Goal: Task Accomplishment & Management: Use online tool/utility

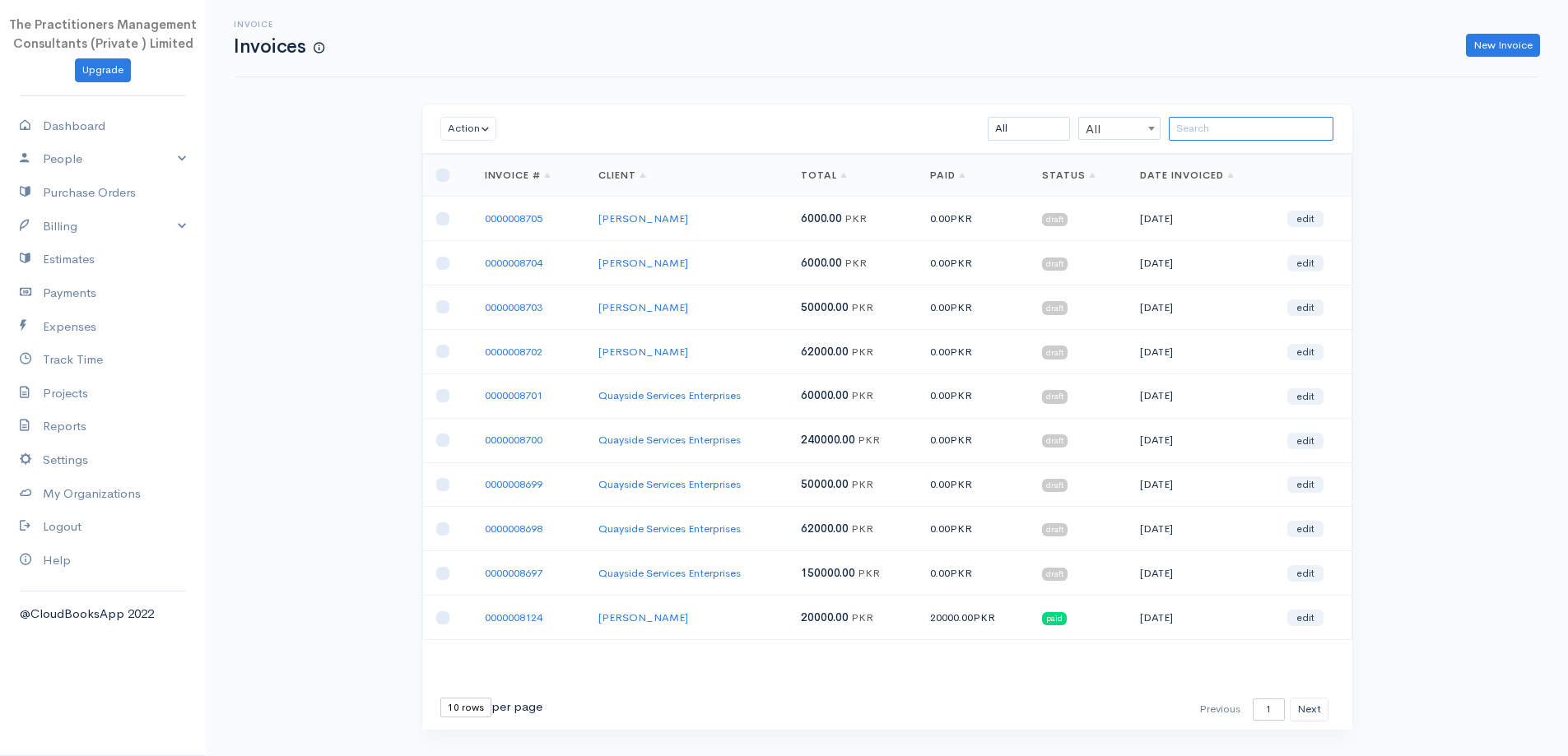
click at [1282, 131] on input "search" at bounding box center [1251, 128] width 165 height 24
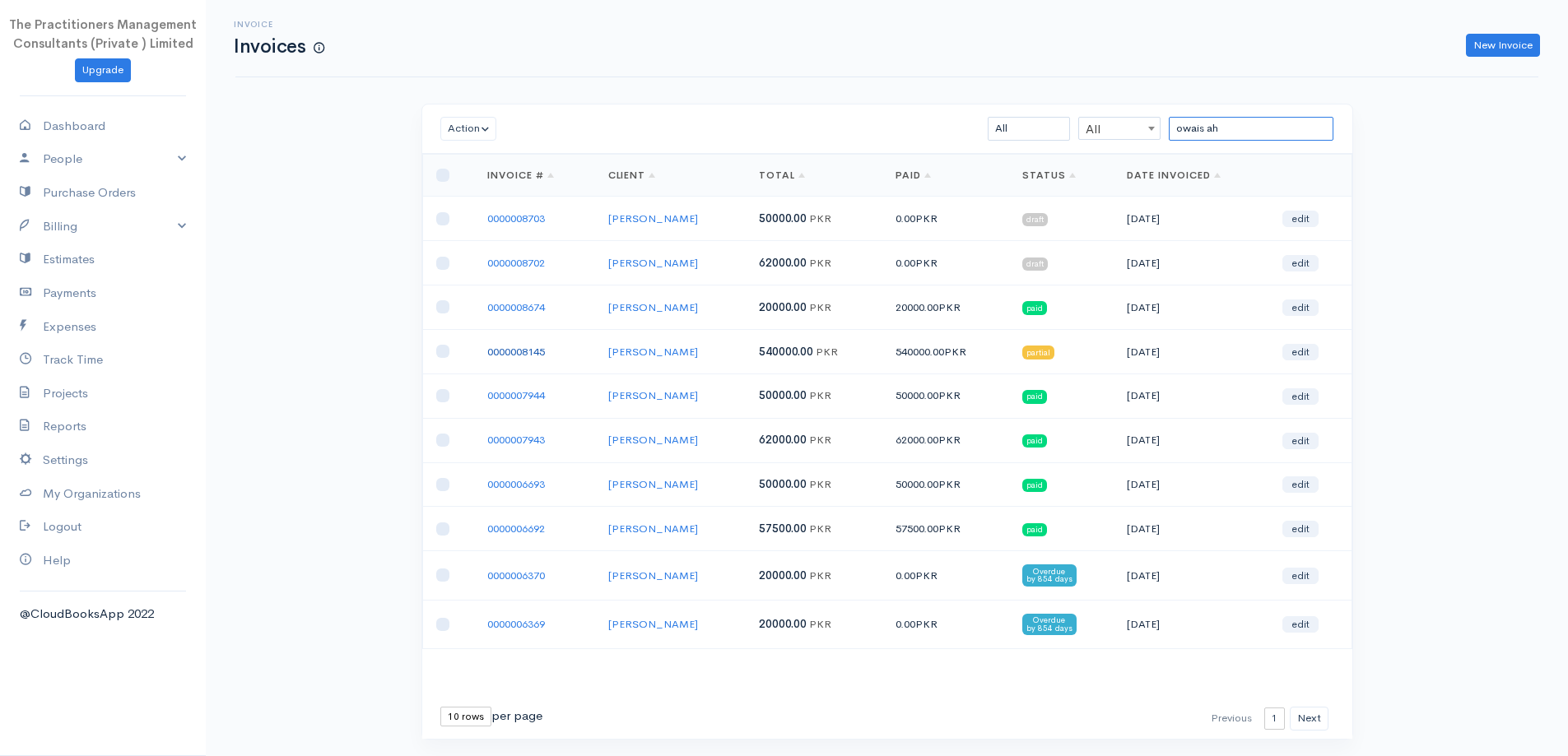
type input "owais ah"
click at [513, 353] on link "0000008145" at bounding box center [516, 351] width 57 height 14
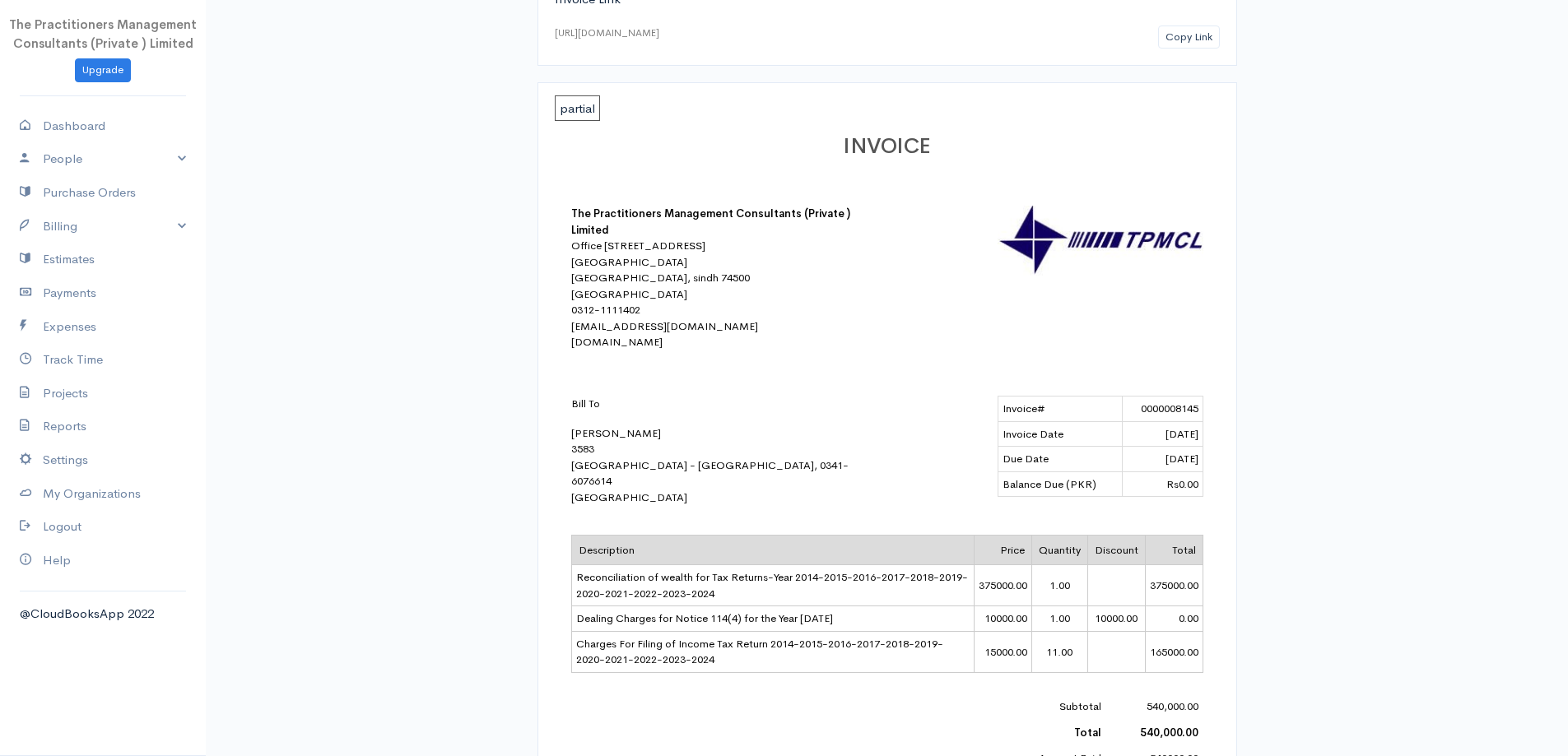
scroll to position [165, 0]
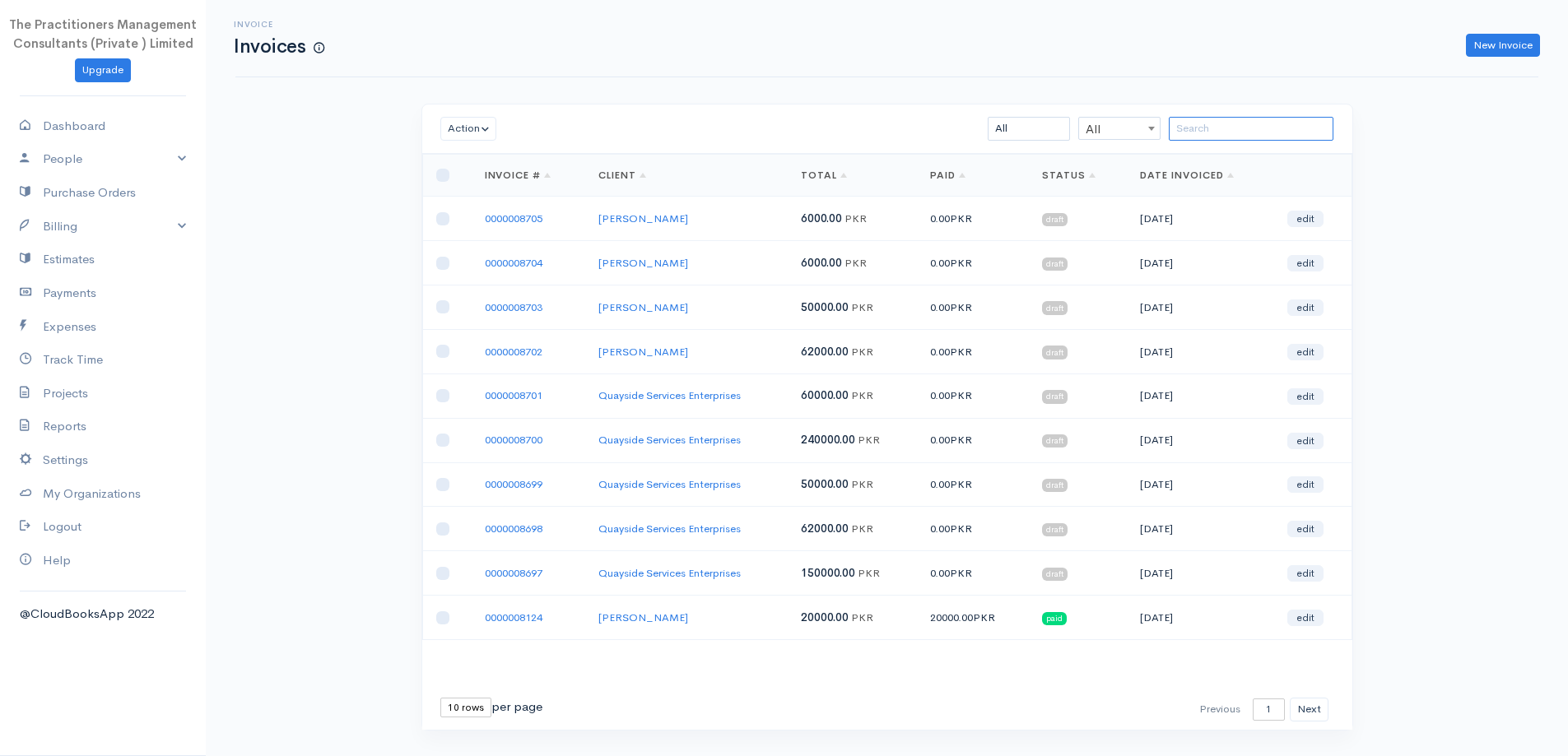
click at [1308, 130] on input "search" at bounding box center [1251, 128] width 165 height 24
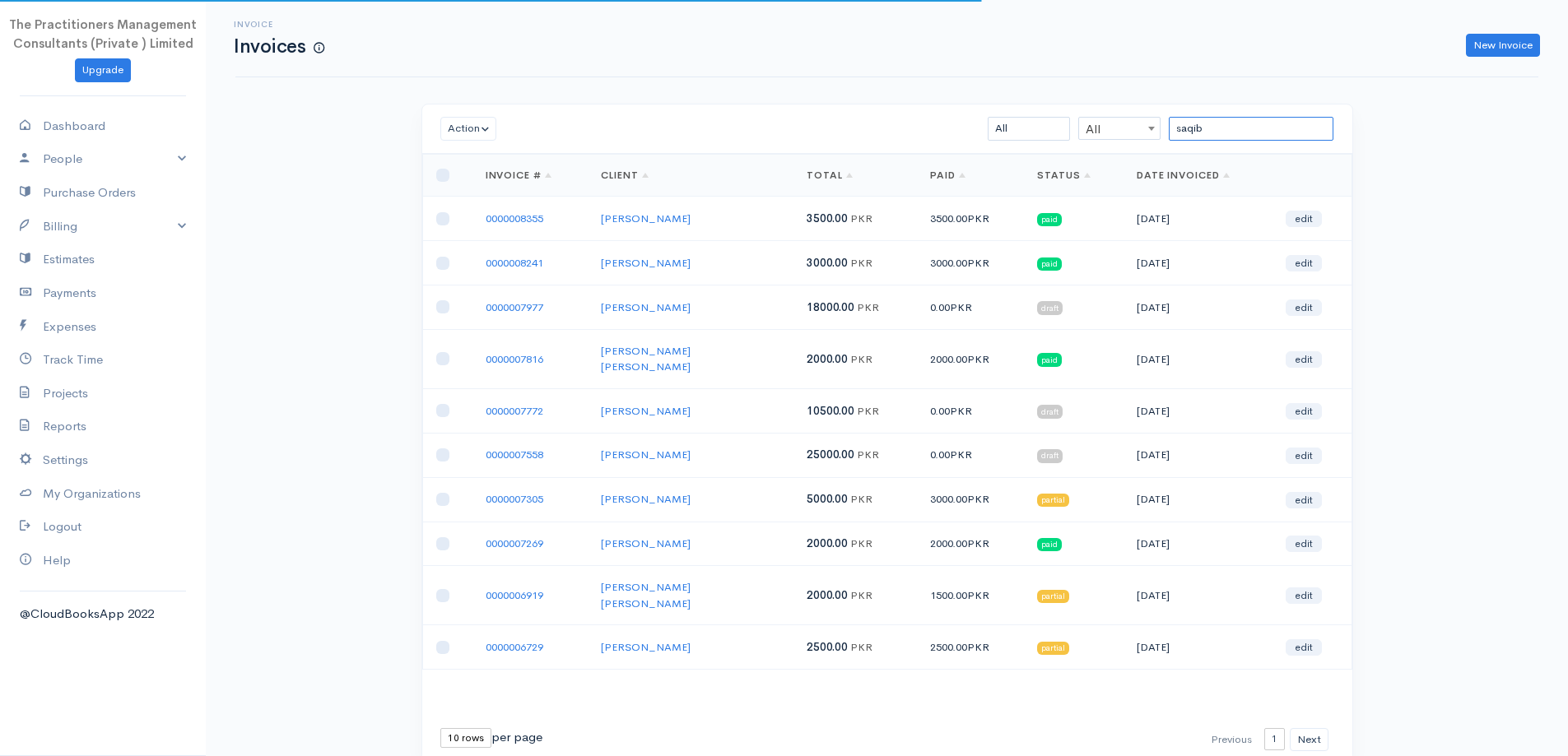
type input "saqib m"
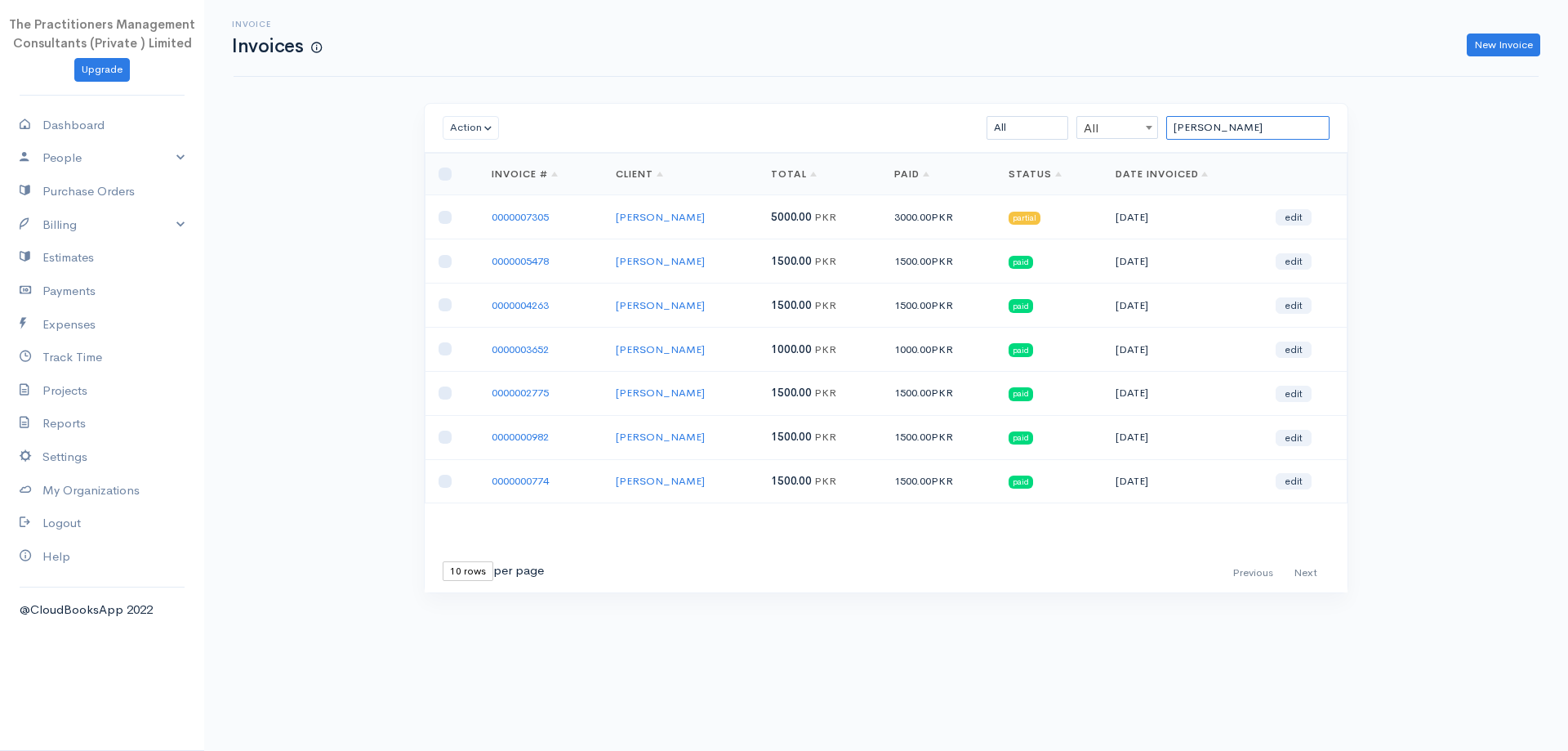
drag, startPoint x: 1228, startPoint y: 130, endPoint x: 945, endPoint y: 200, distance: 291.5
click at [945, 200] on div "Action Archive Delete Download PDF Send Mark as Sent Mark Un-Sent Enter Payment…" at bounding box center [886, 348] width 925 height 490
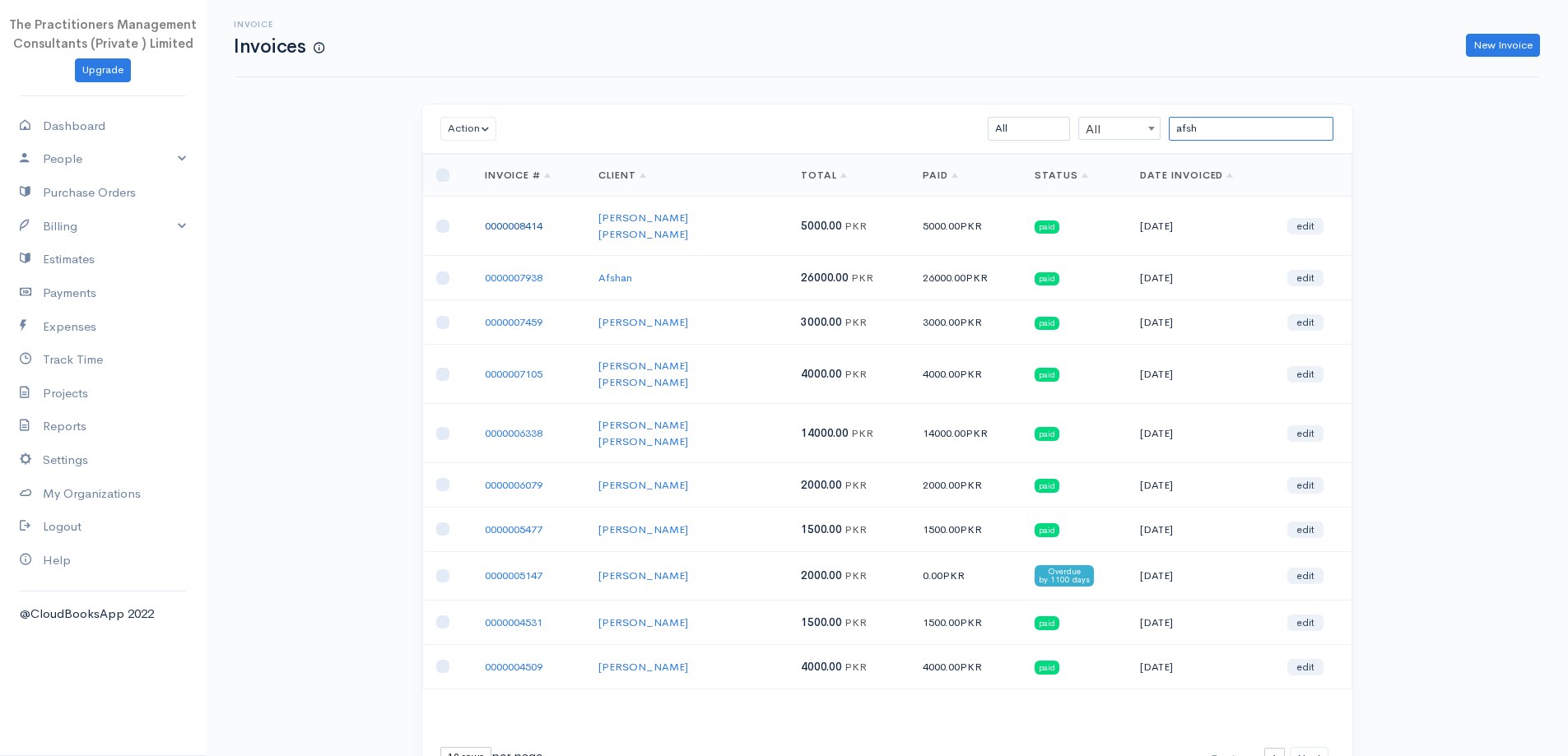
type input "afsh"
click at [521, 224] on link "0000008414" at bounding box center [513, 226] width 57 height 14
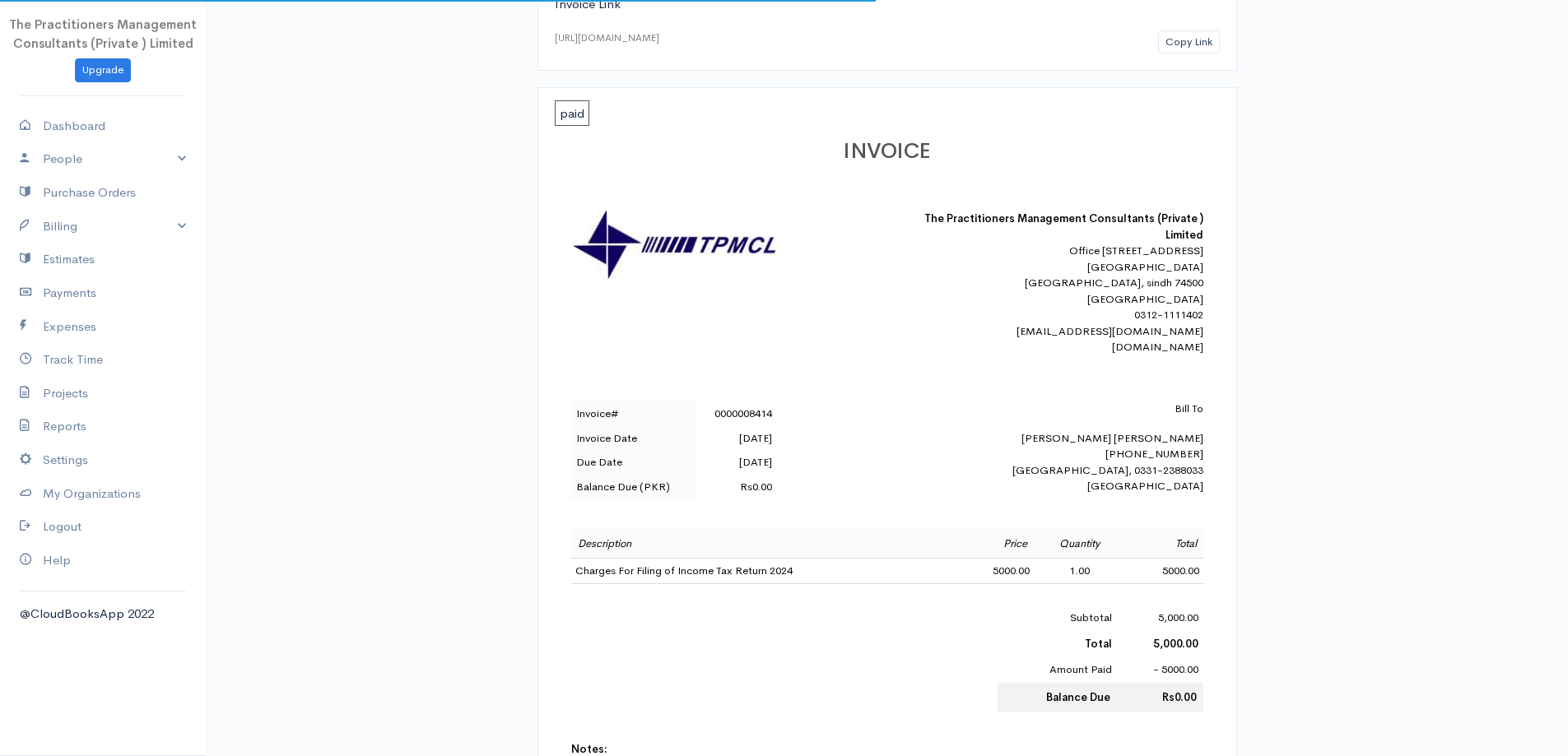
scroll to position [165, 0]
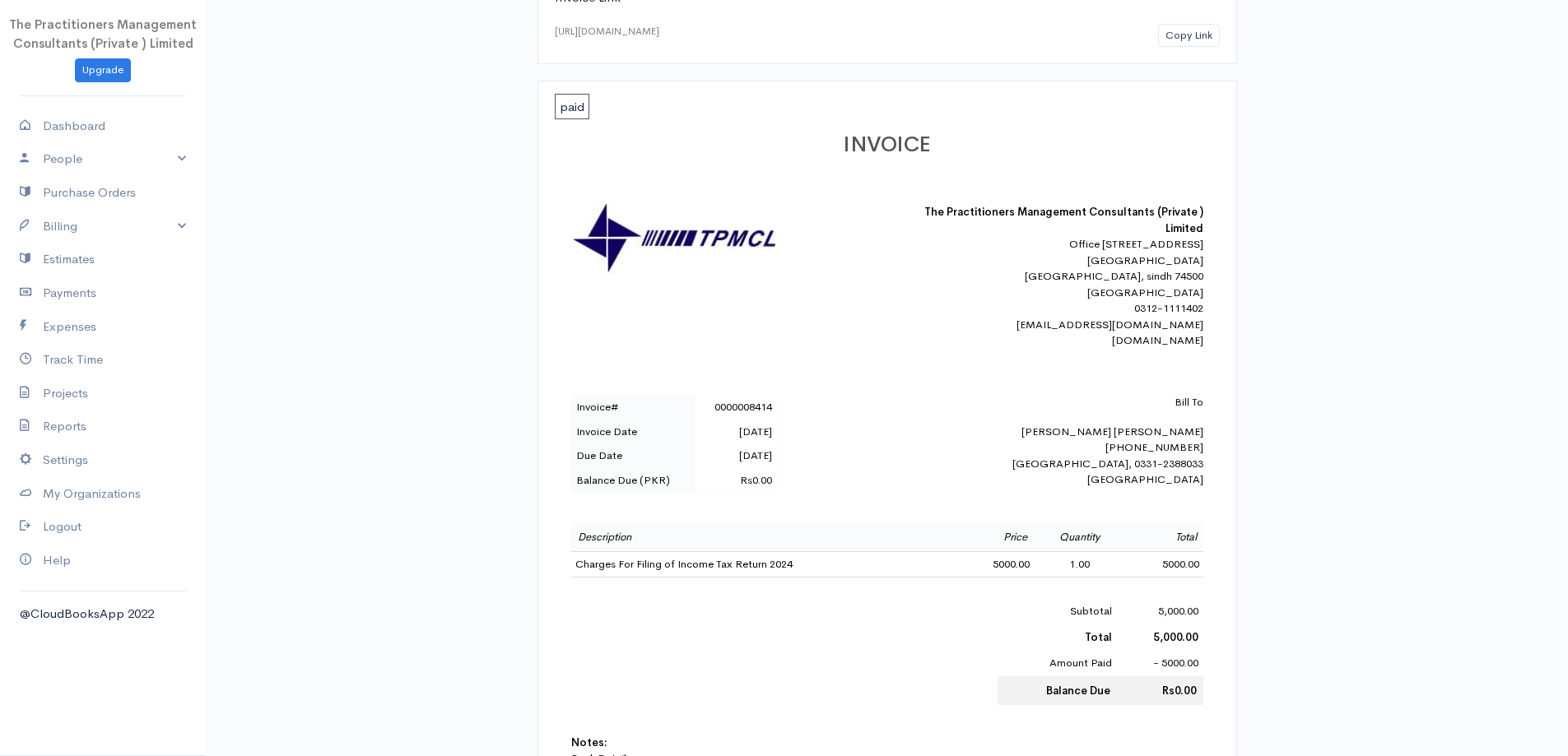
click at [1155, 455] on div "Bill To Mrs Naseem Afshan Mughal 42101-1782599-6 Karachi, 0331-2388033 Pakistan" at bounding box center [1060, 440] width 288 height 93
click at [1154, 460] on div "Bill To Mrs Naseem Afshan Mughal 42101-1782599-6 Karachi, 0331-2388033 Pakistan" at bounding box center [1060, 440] width 288 height 93
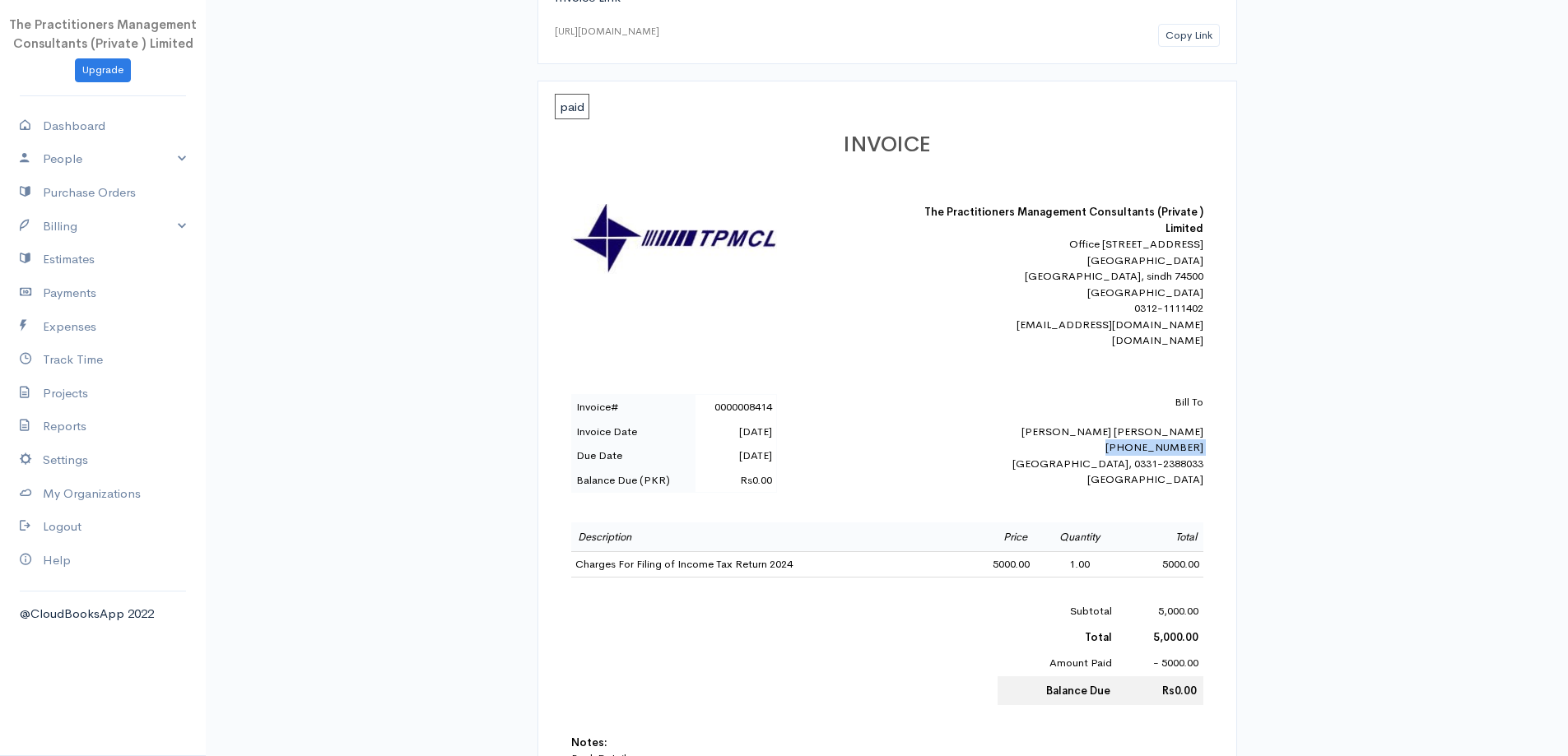
copy div "42101-1782599-6"
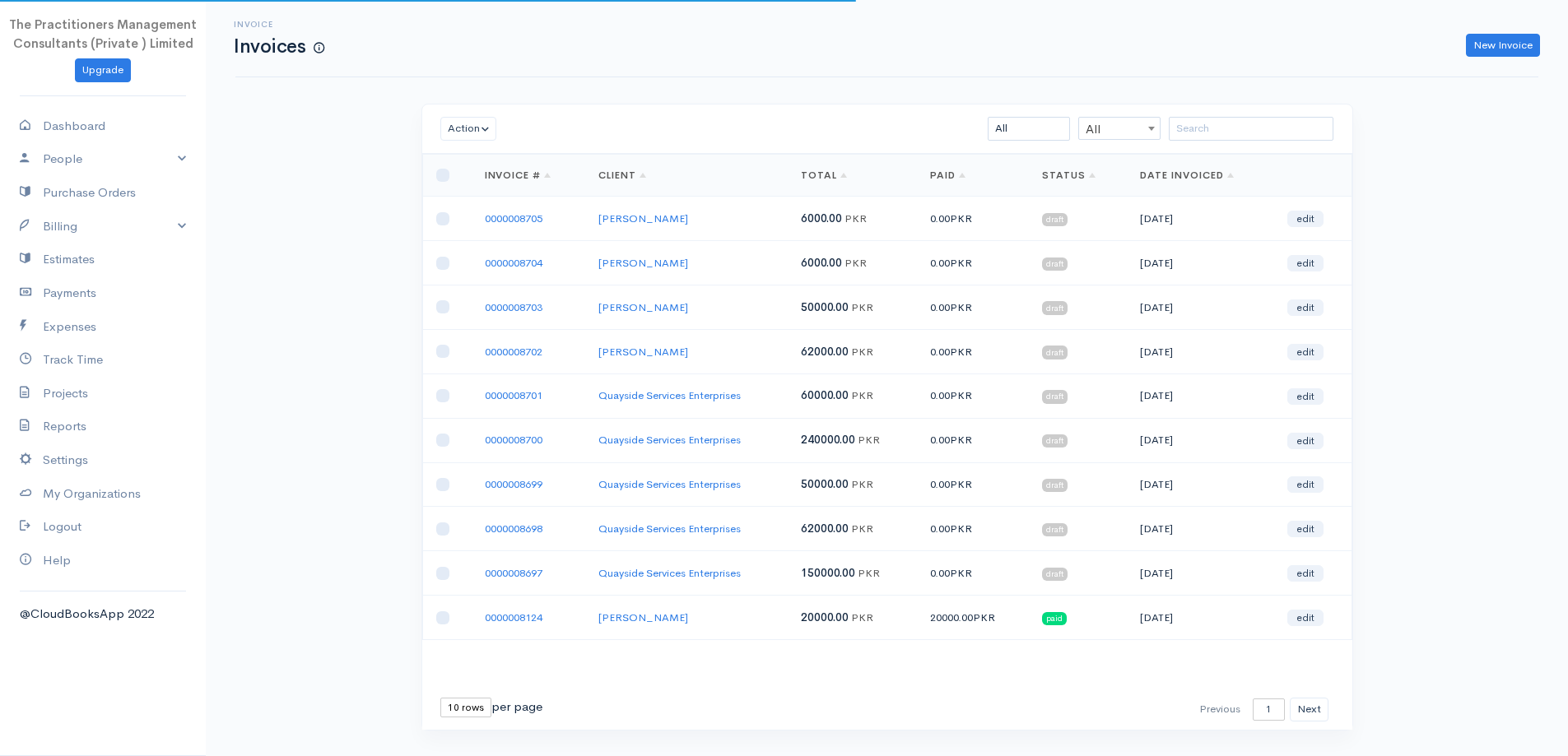
click at [1197, 145] on div "Action Archive Delete Download PDF Send Mark as Sent Mark Un-Sent Enter Payment…" at bounding box center [888, 128] width 930 height 49
click at [1199, 138] on input "search" at bounding box center [1251, 128] width 165 height 24
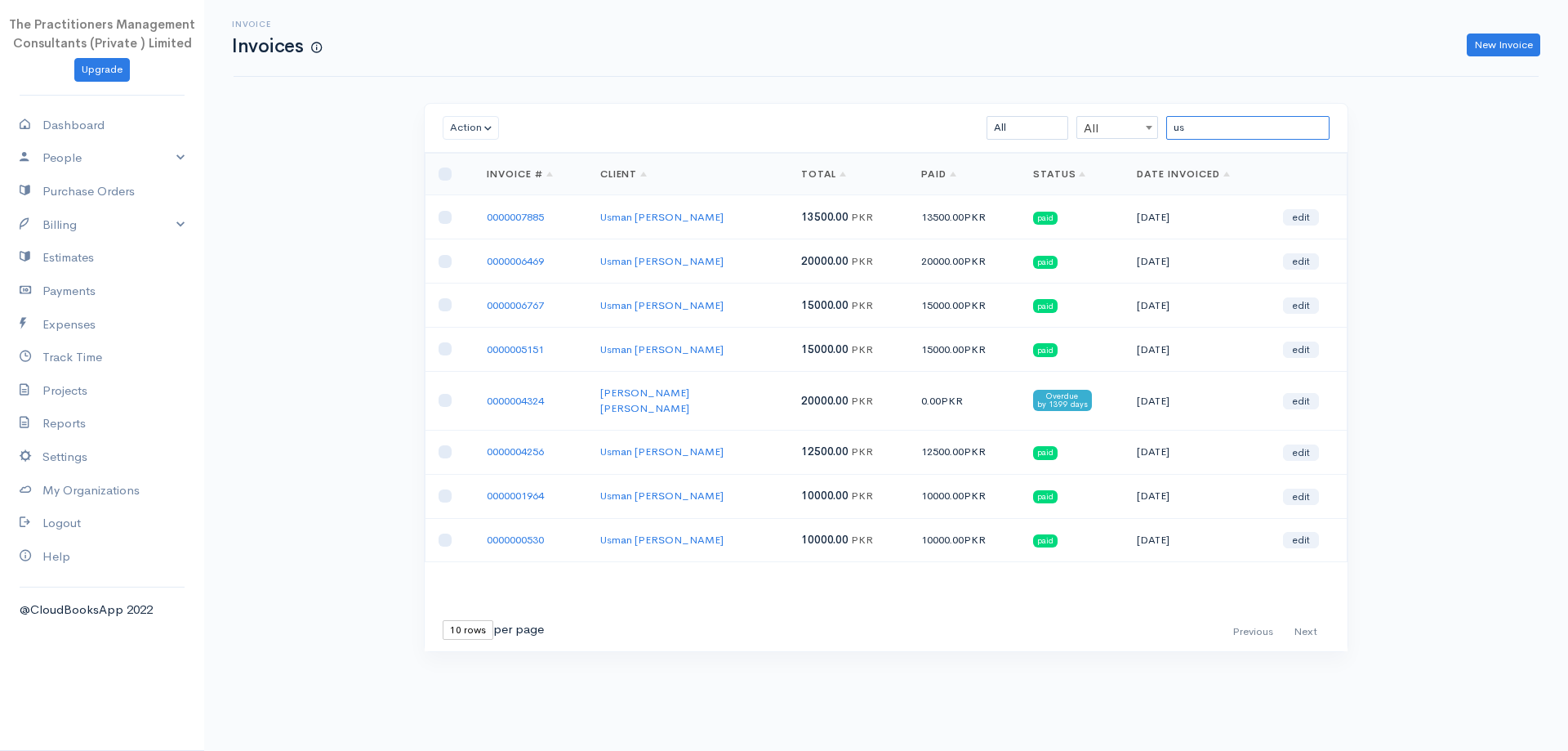
type input "u"
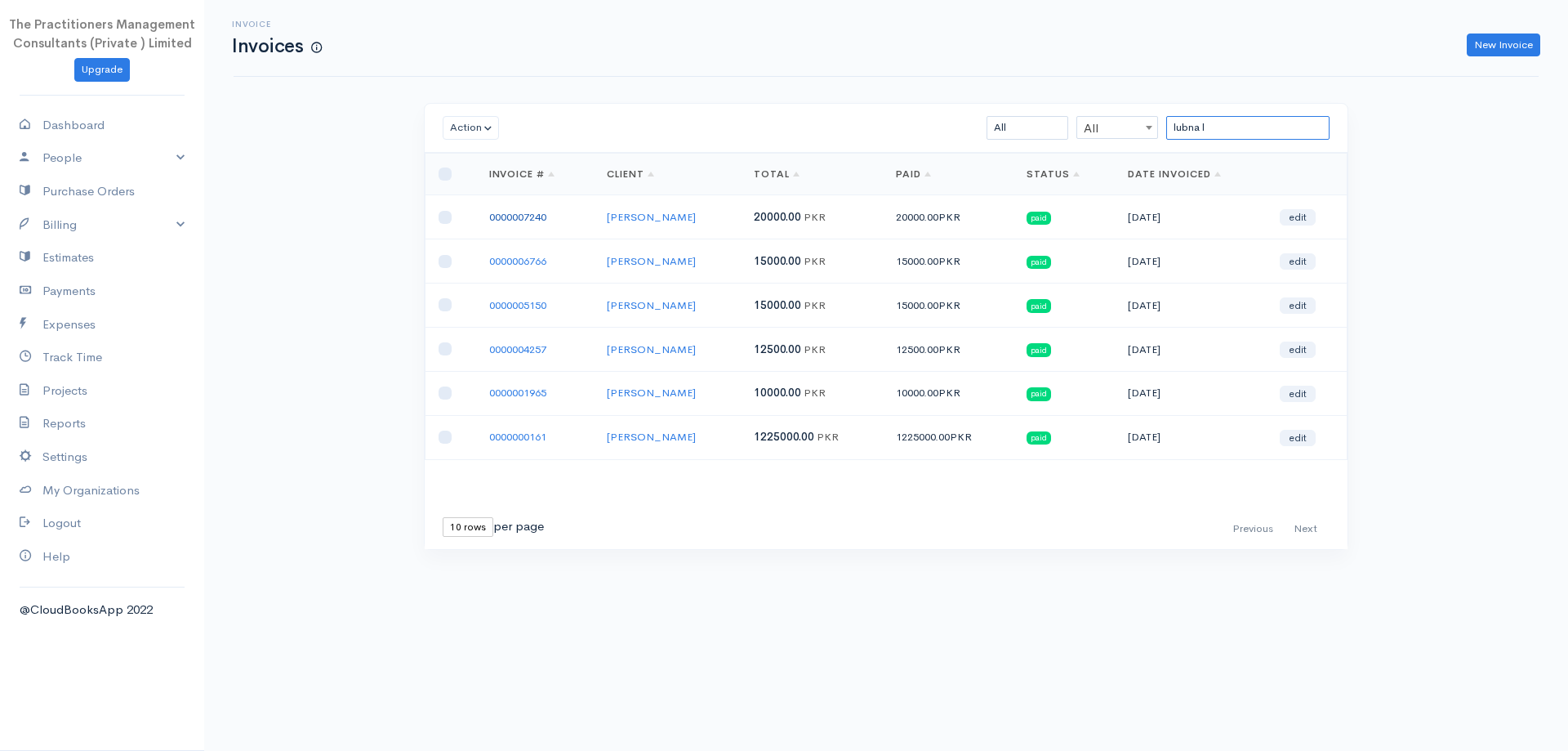
type input "lubna l"
click at [531, 219] on link "0000007240" at bounding box center [517, 217] width 57 height 14
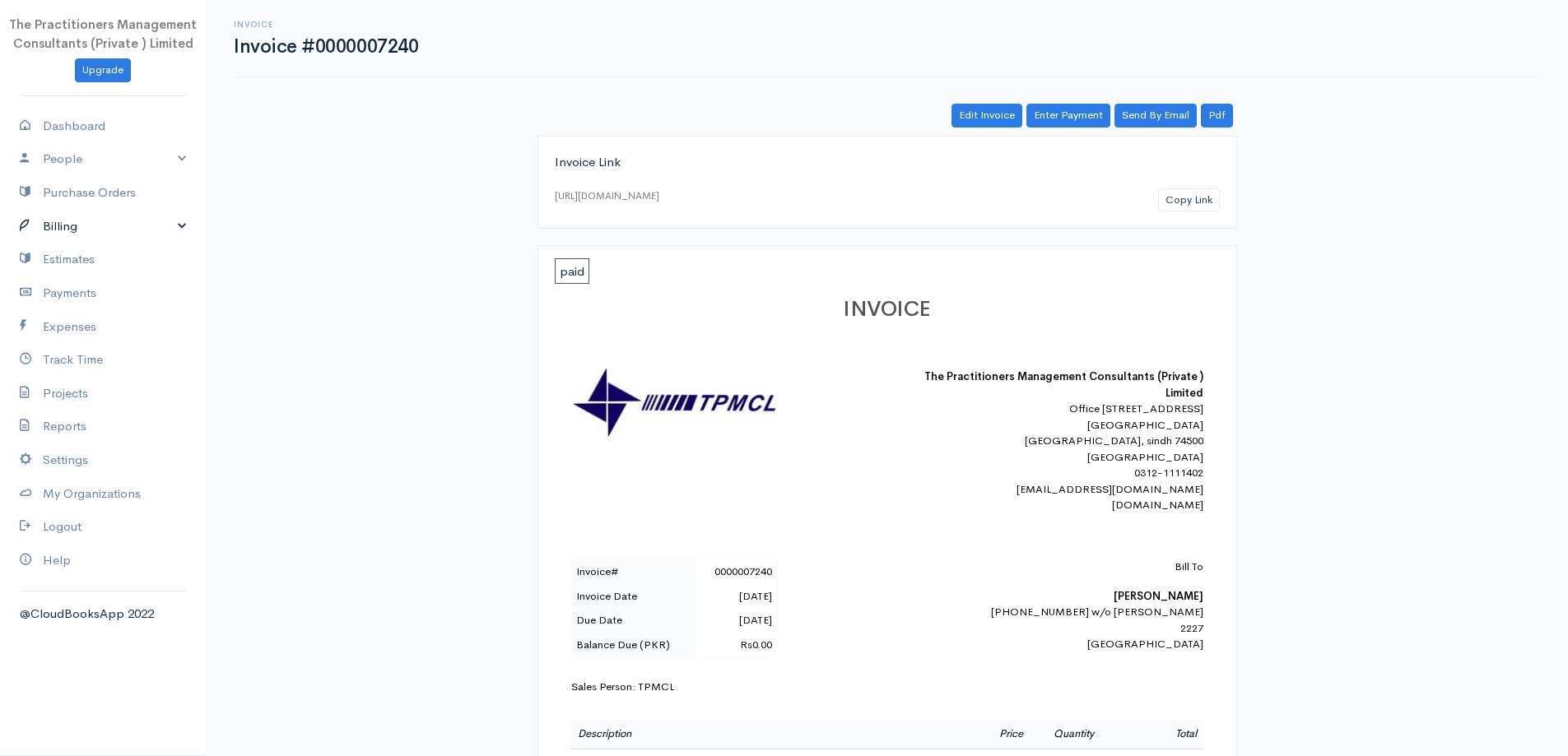
click at [106, 238] on link "Billing" at bounding box center [103, 226] width 206 height 33
click at [101, 256] on link "Invoice" at bounding box center [103, 258] width 206 height 30
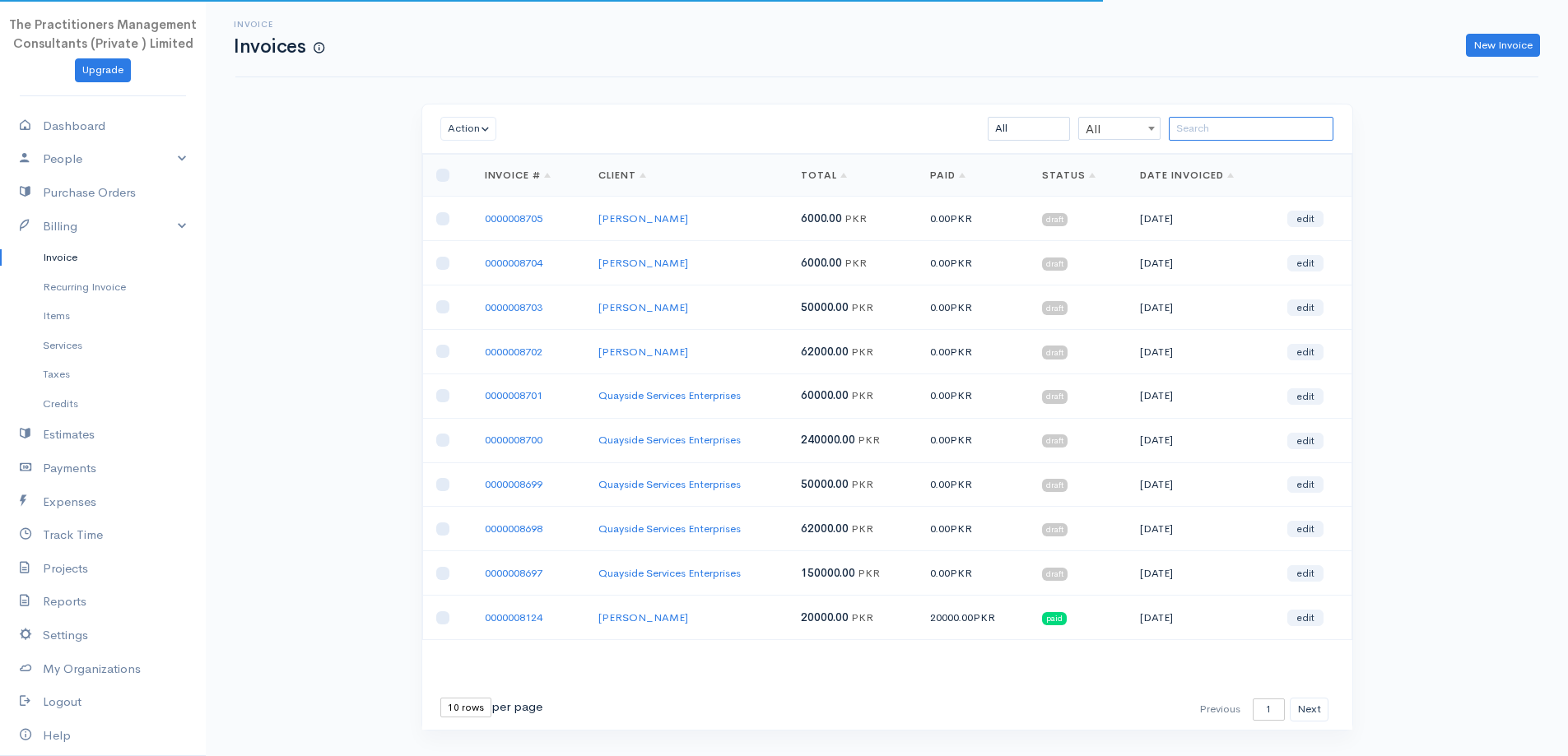
click at [1181, 139] on input "search" at bounding box center [1251, 128] width 165 height 24
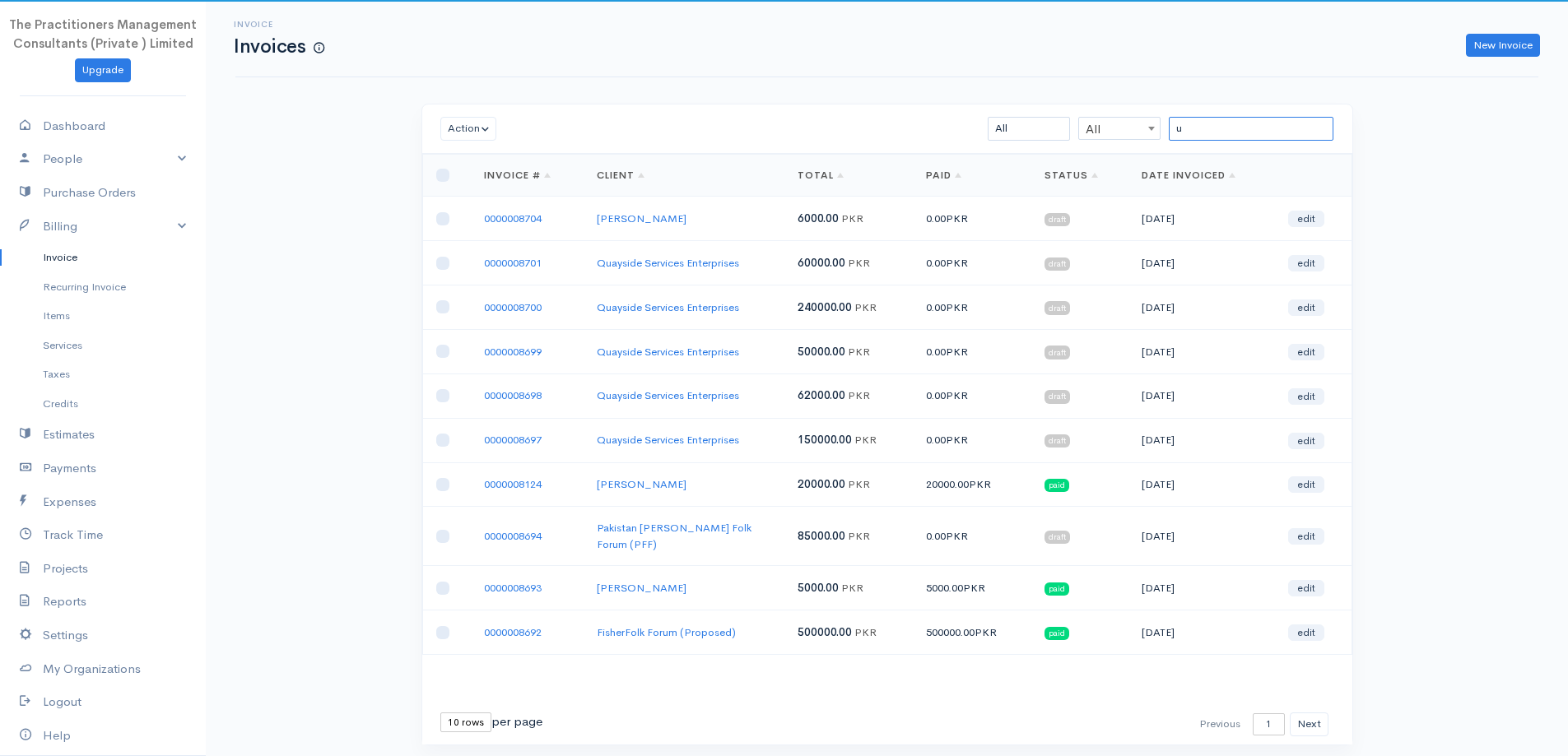
type input "u"
